Goal: Task Accomplishment & Management: Manage account settings

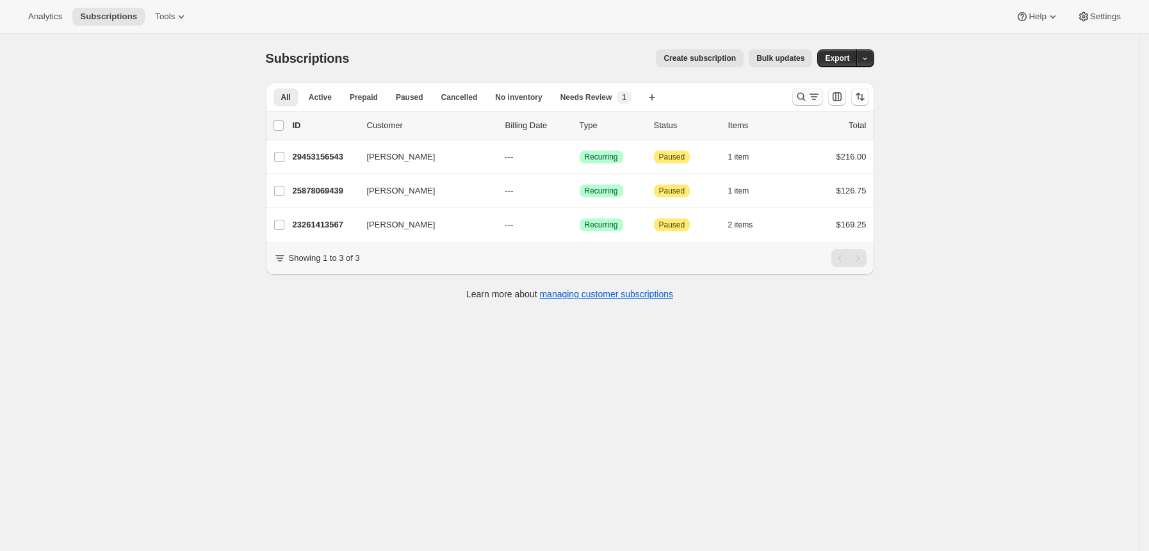
click at [799, 100] on icon "Search and filter results" at bounding box center [801, 96] width 13 height 13
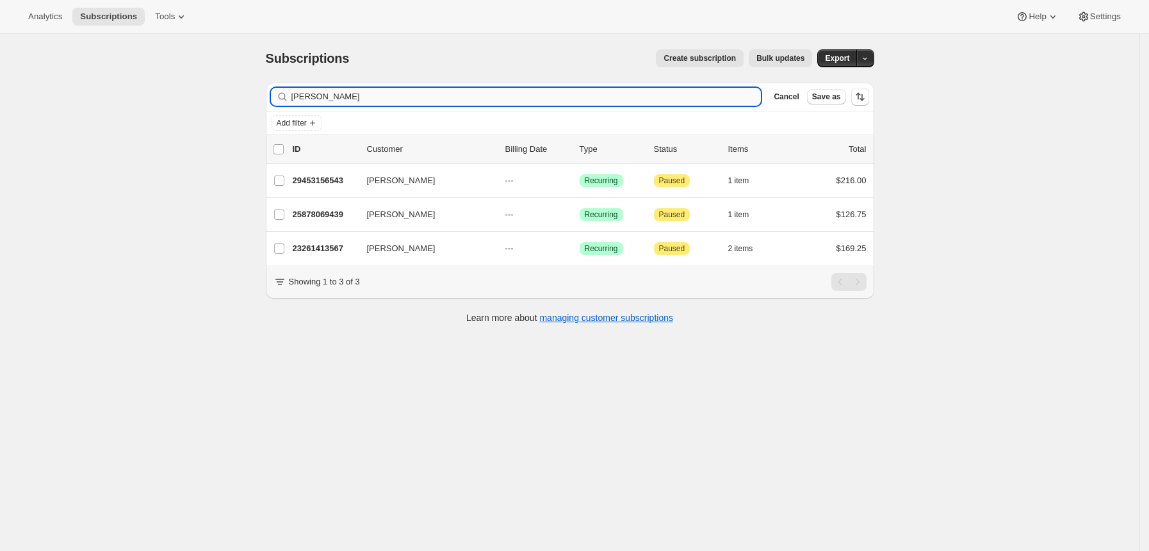
click at [656, 92] on input "LARA SHINE" at bounding box center [526, 97] width 470 height 18
click at [655, 92] on input "LARA SHINE" at bounding box center [526, 97] width 470 height 18
type input "[PERSON_NAME]"
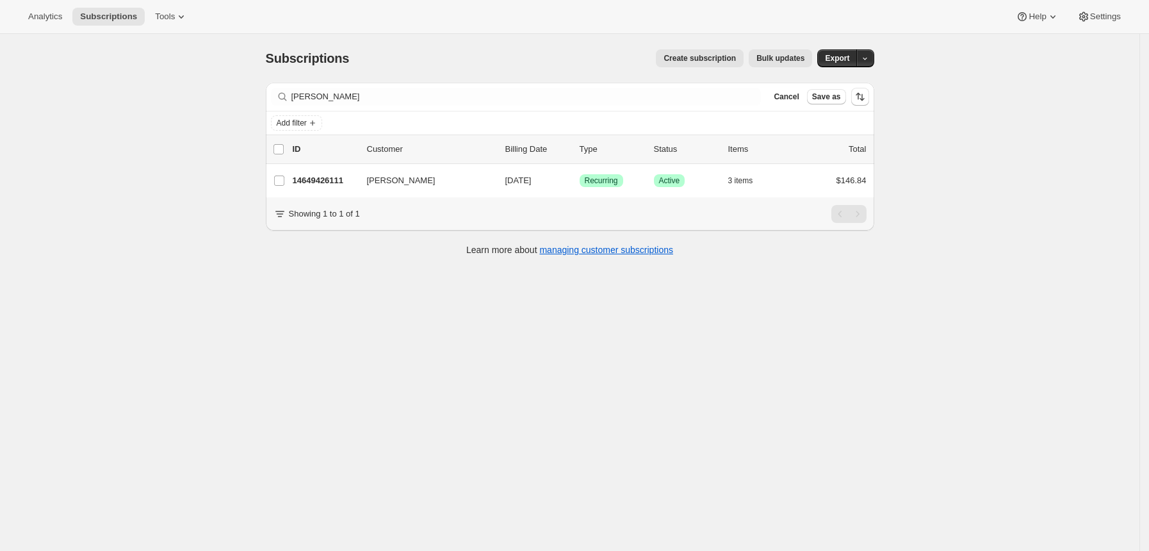
click at [348, 159] on div "list header ID Customer Billing Date Type Status Items Total" at bounding box center [570, 149] width 609 height 28
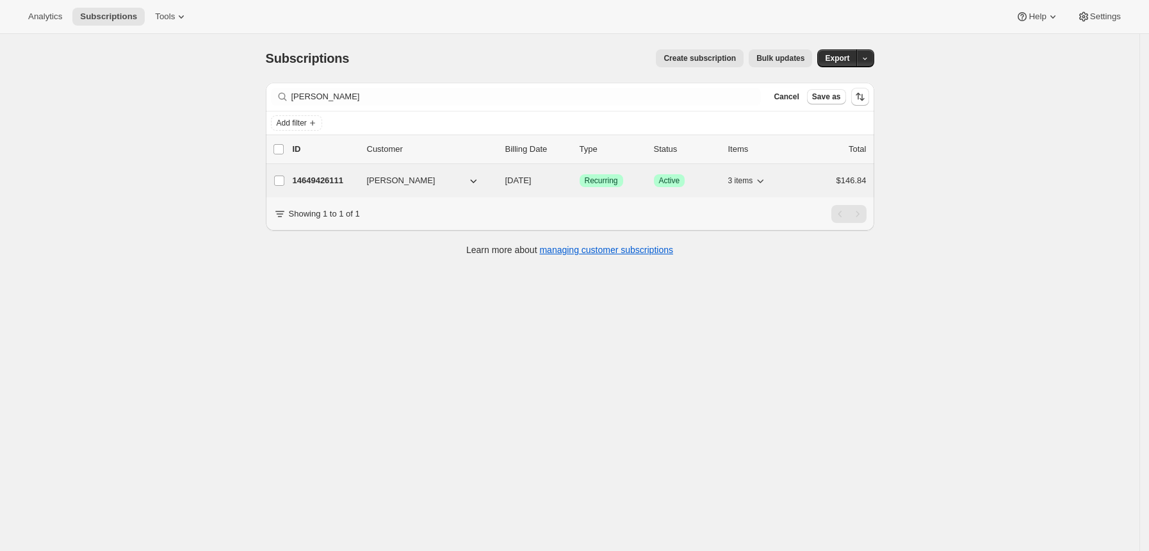
click at [343, 177] on p "14649426111" at bounding box center [325, 180] width 64 height 13
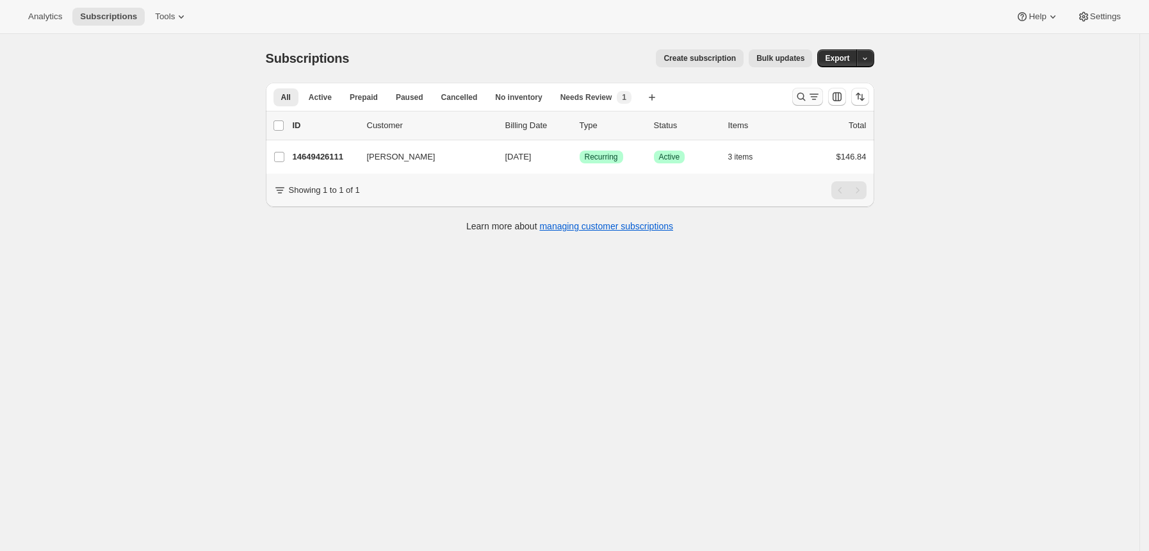
click at [800, 98] on icon "Search and filter results" at bounding box center [801, 96] width 13 height 13
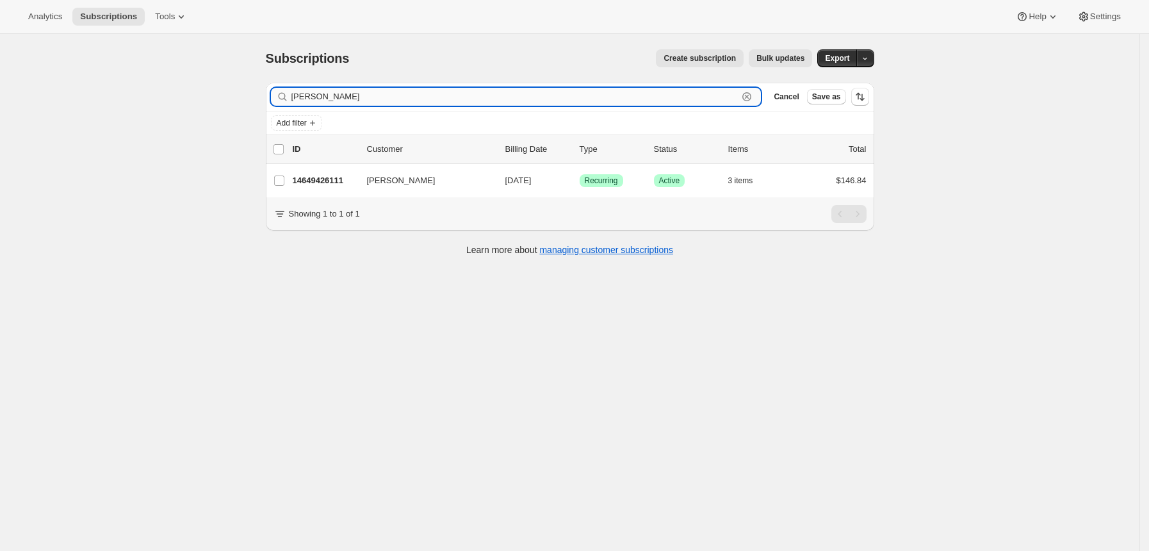
click at [696, 97] on input "[PERSON_NAME]" at bounding box center [514, 97] width 447 height 18
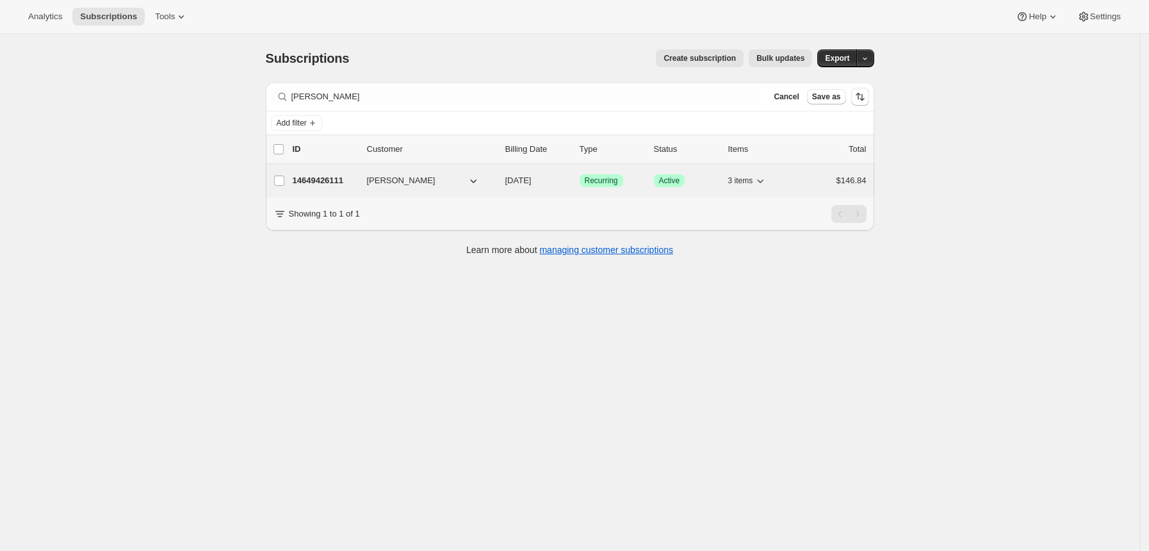
click at [347, 176] on p "14649426111" at bounding box center [325, 180] width 64 height 13
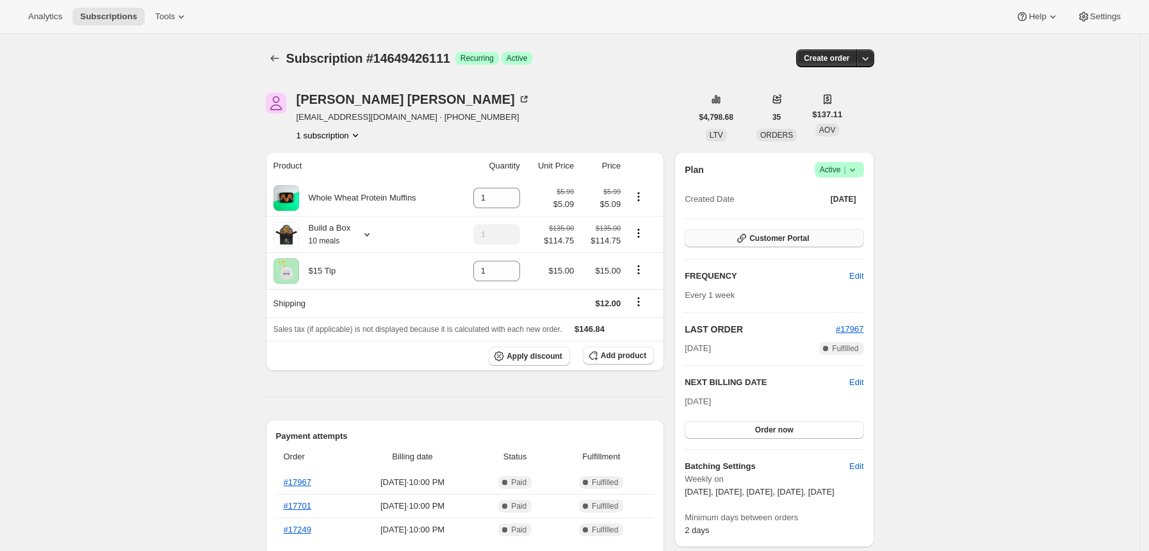
click at [755, 245] on button "Customer Portal" at bounding box center [774, 238] width 179 height 18
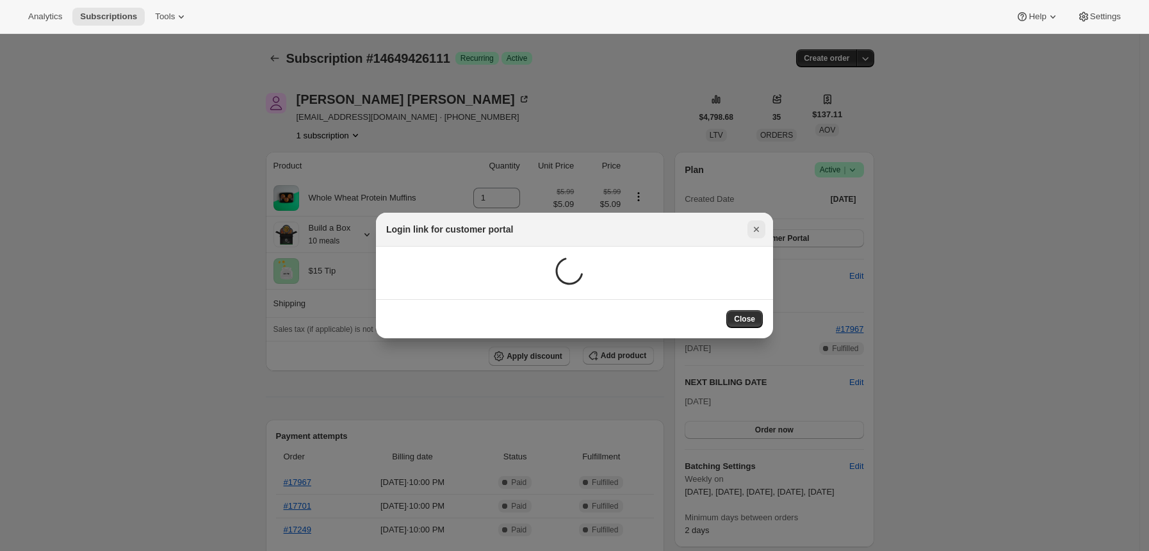
click at [762, 228] on div "Login link for customer portal Close" at bounding box center [574, 276] width 397 height 126
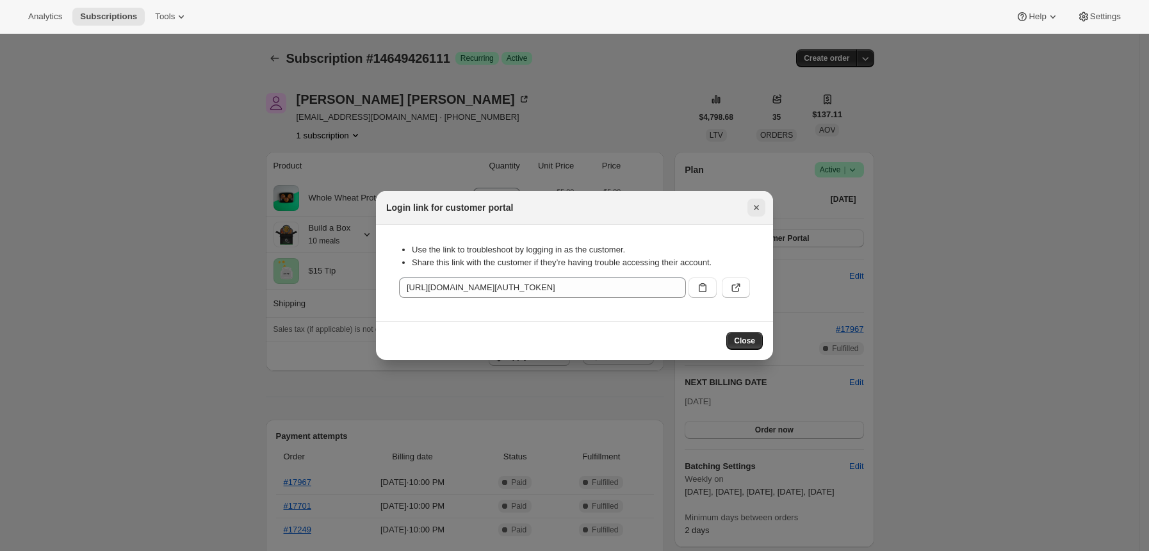
click at [755, 200] on button "Close" at bounding box center [757, 208] width 18 height 18
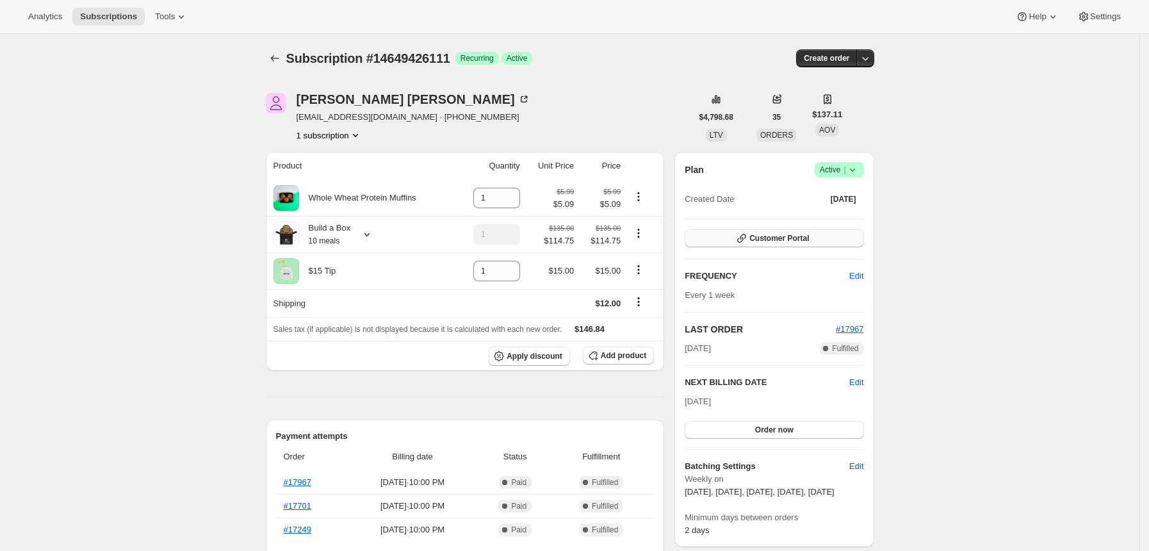
click at [790, 241] on span "Customer Portal" at bounding box center [779, 238] width 60 height 10
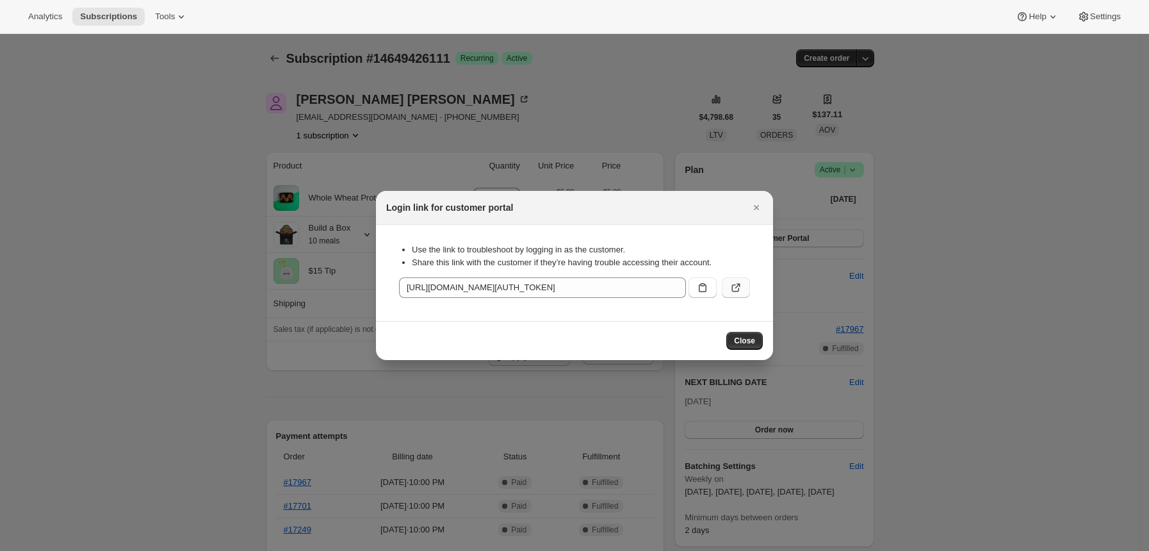
click at [730, 285] on icon ":r3a:" at bounding box center [736, 287] width 13 height 13
click at [757, 208] on icon "Close" at bounding box center [756, 207] width 5 height 5
